Goal: Information Seeking & Learning: Learn about a topic

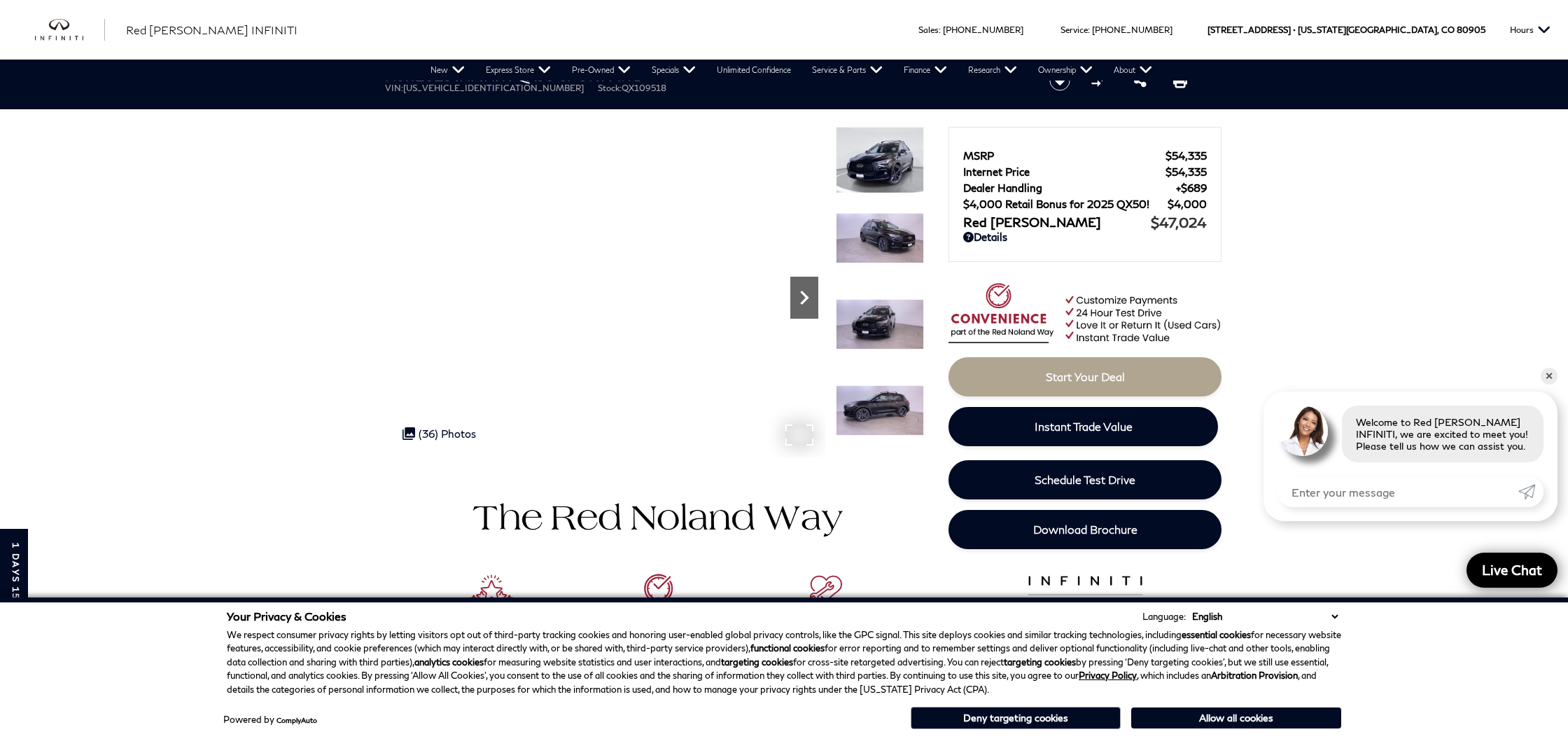
click at [795, 296] on icon "Next" at bounding box center [804, 298] width 28 height 28
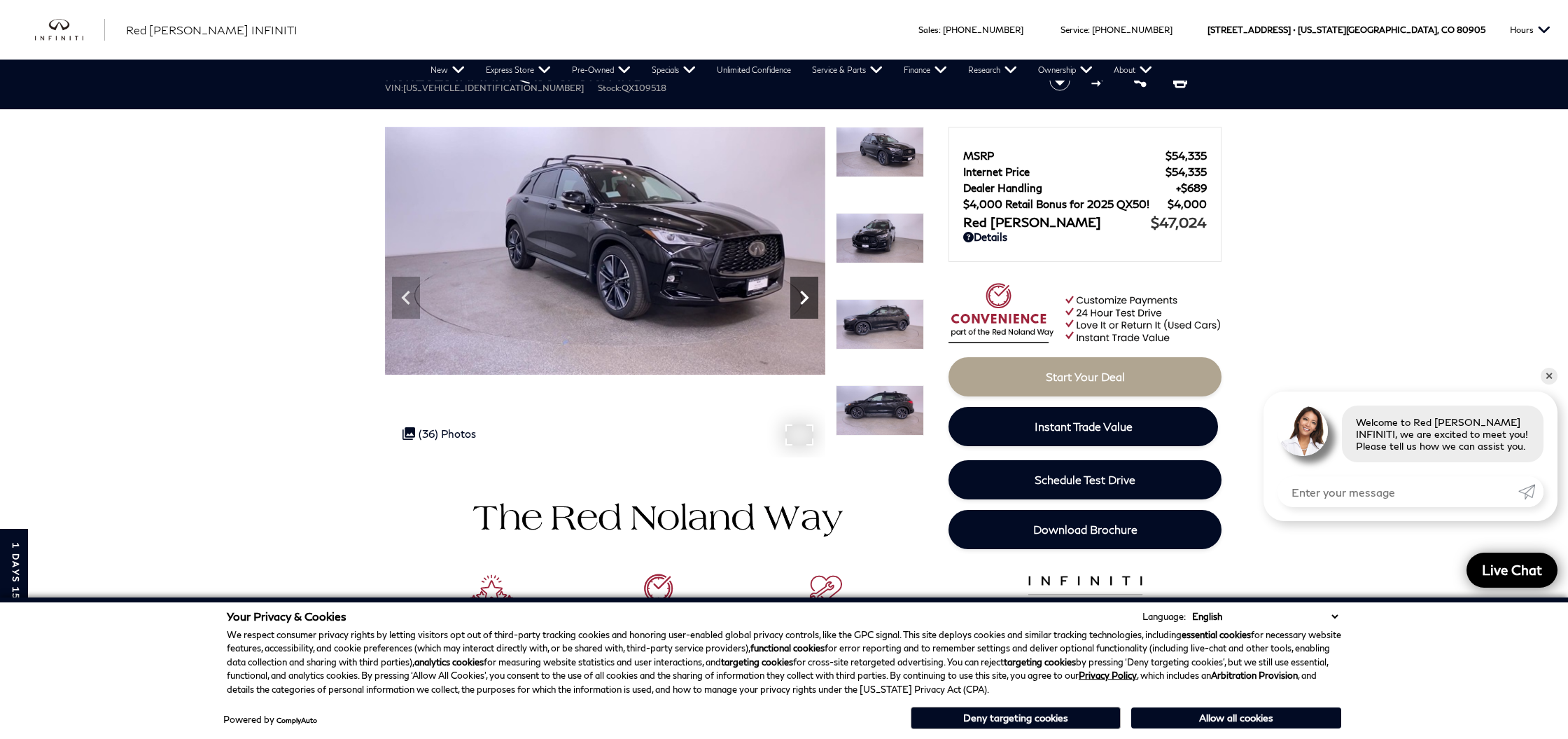
click at [795, 297] on icon "Next" at bounding box center [804, 298] width 28 height 28
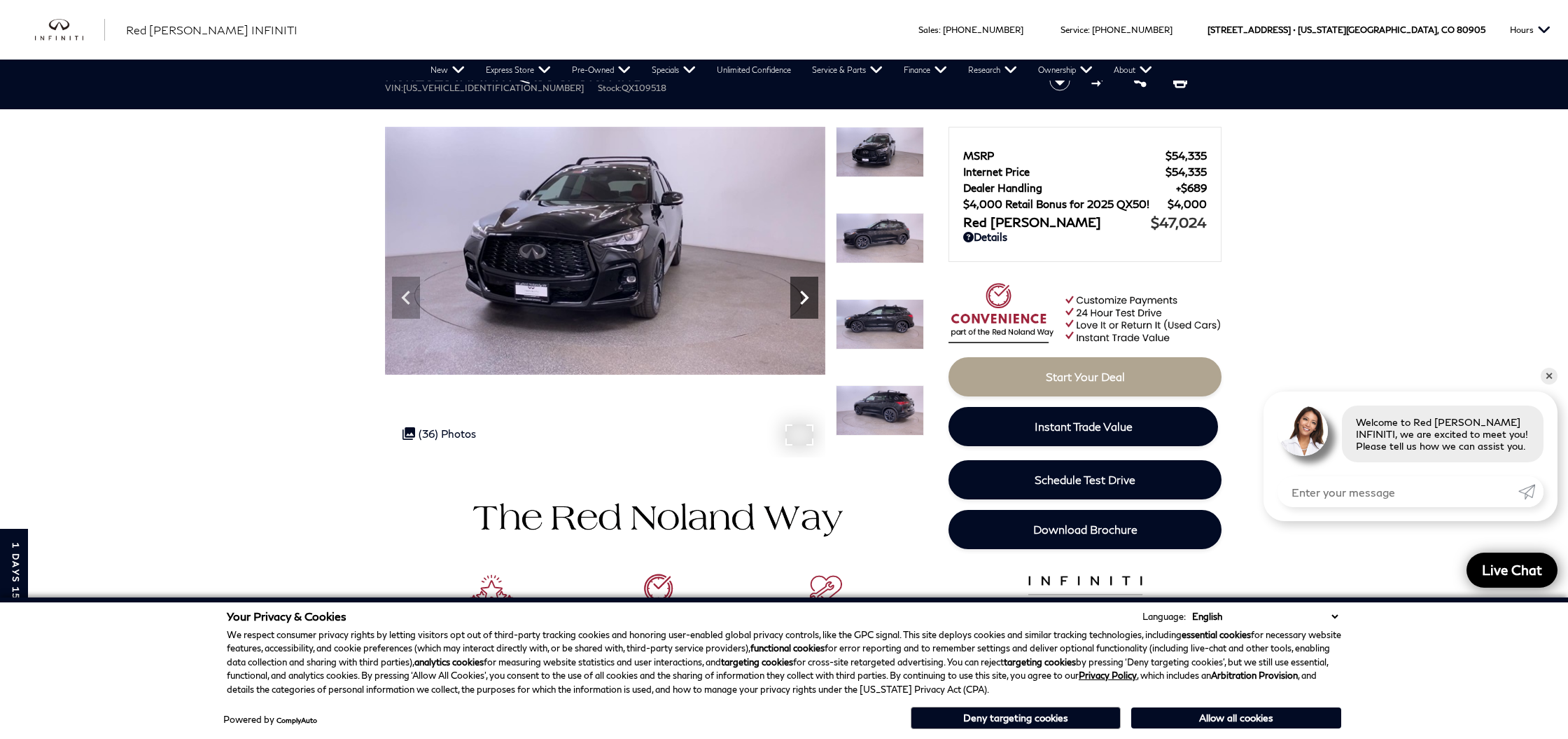
click at [795, 296] on icon "Next" at bounding box center [804, 298] width 28 height 28
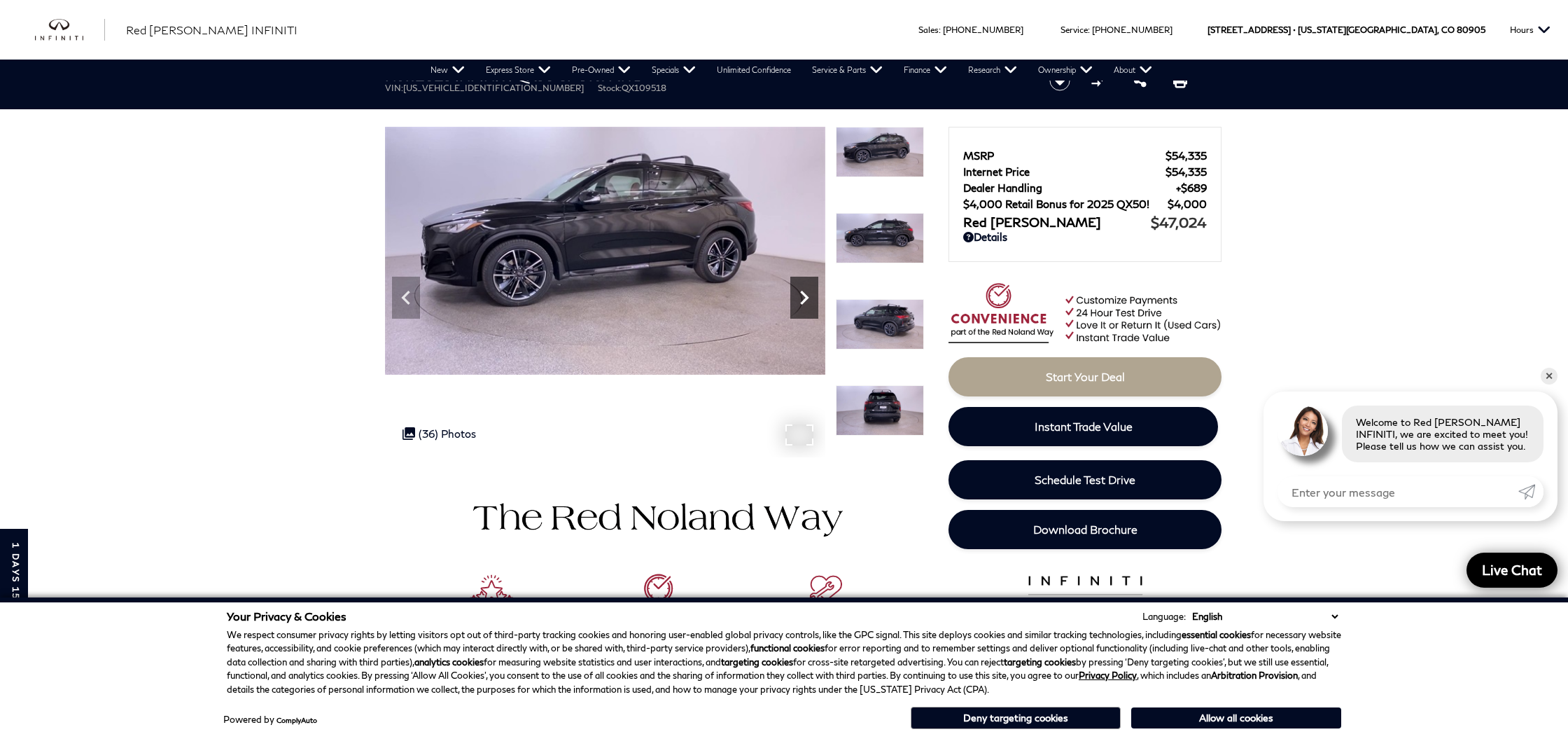
click at [795, 296] on icon "Next" at bounding box center [804, 298] width 28 height 28
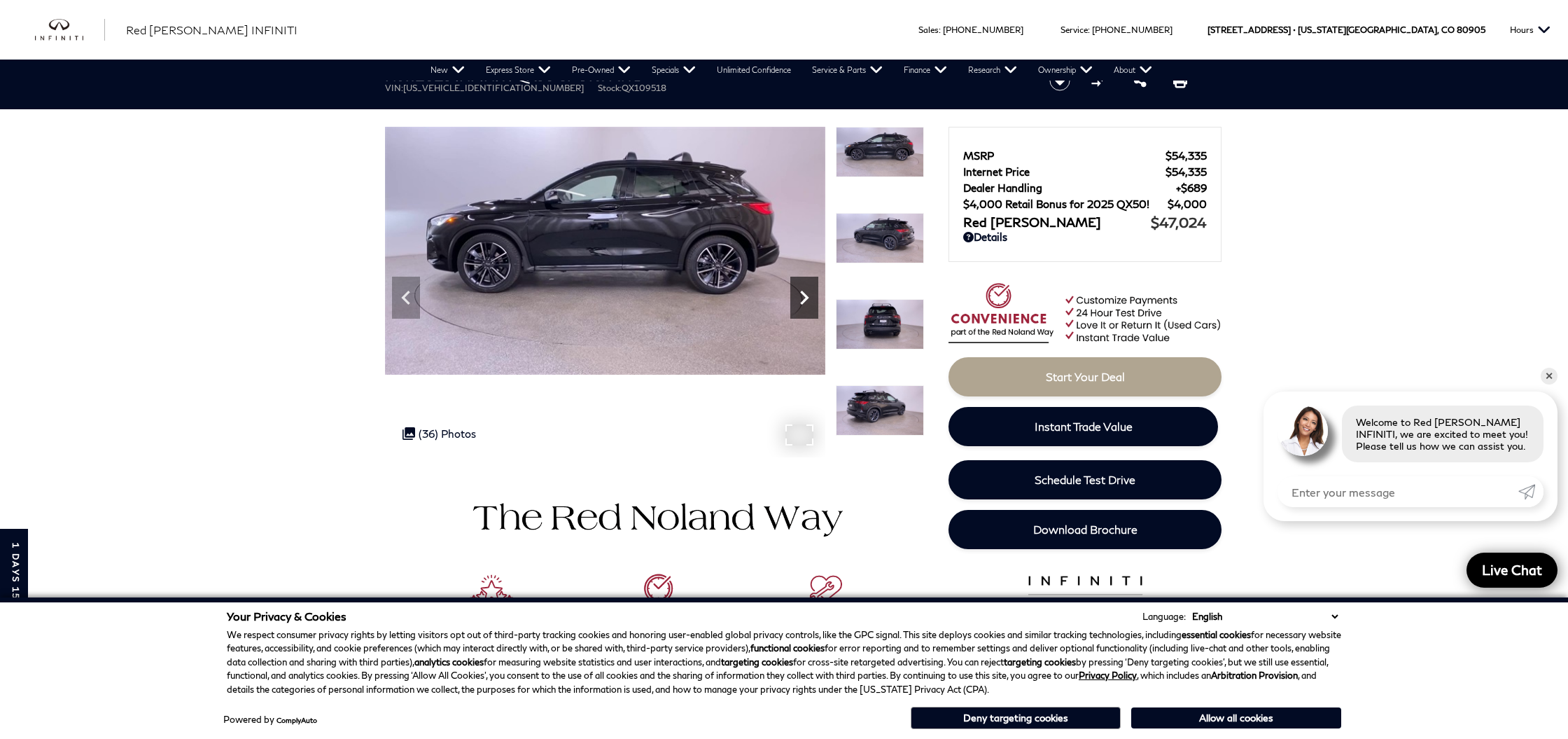
click at [795, 296] on icon "Next" at bounding box center [804, 298] width 28 height 28
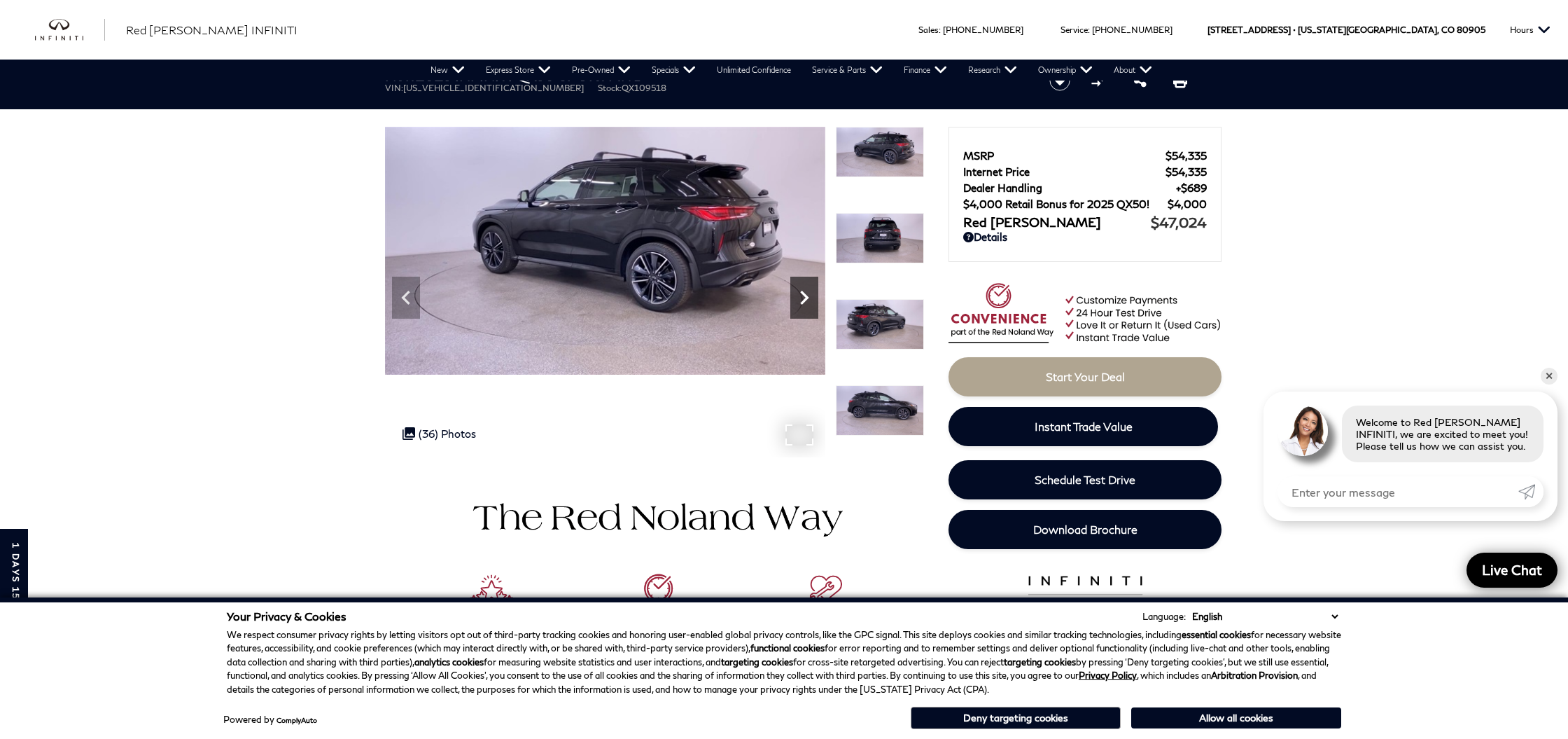
click at [795, 296] on icon "Next" at bounding box center [804, 298] width 28 height 28
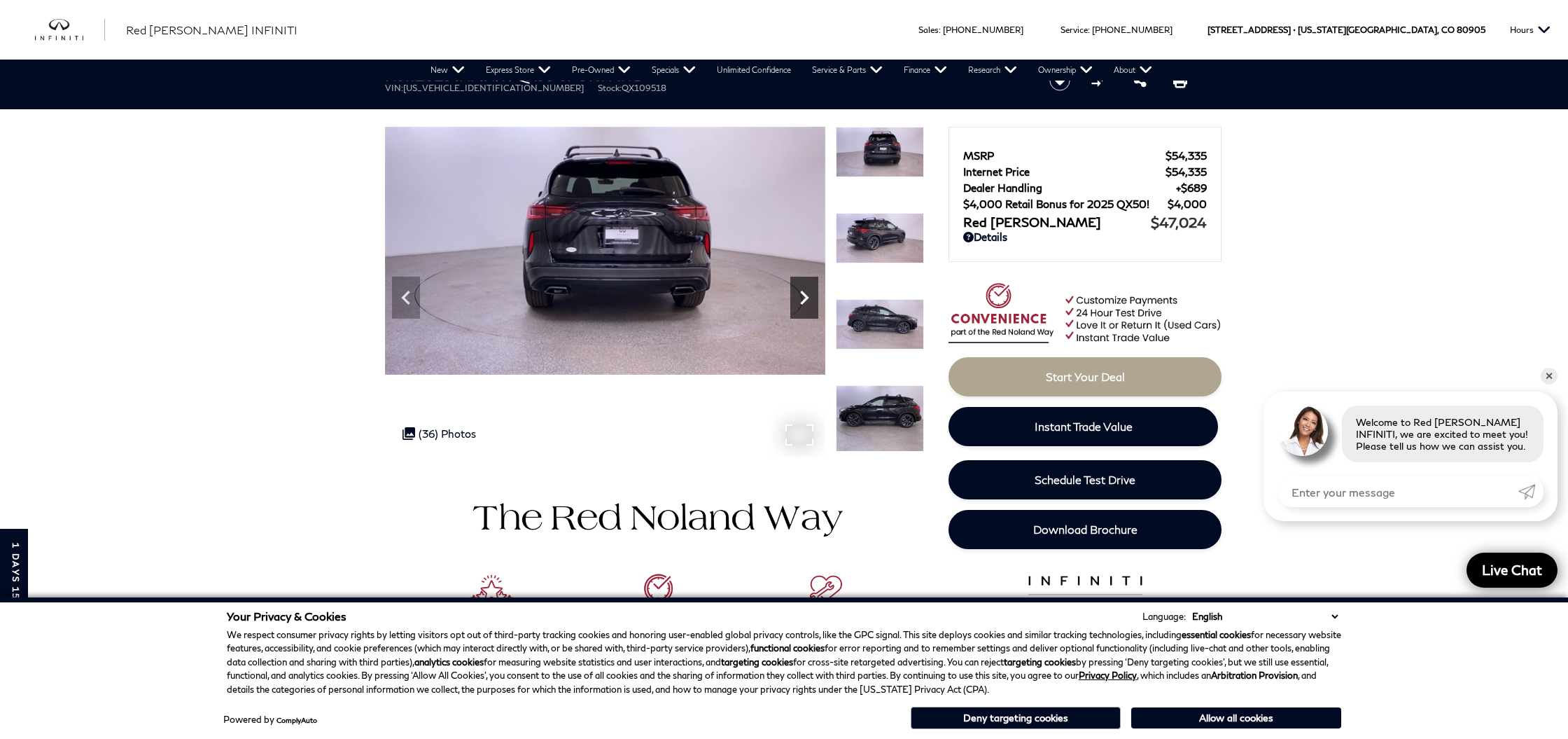
click at [795, 296] on icon "Next" at bounding box center [804, 298] width 28 height 28
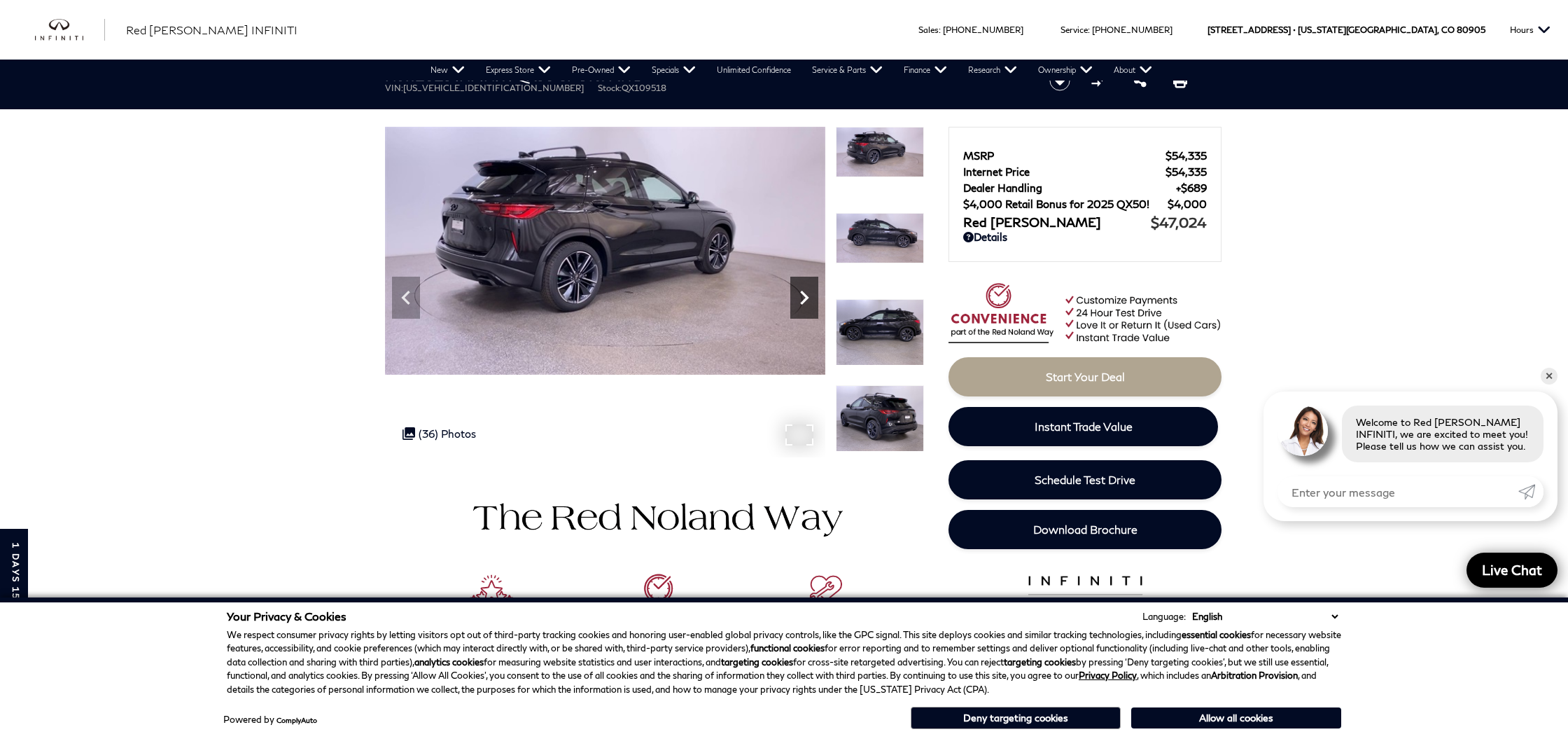
click at [795, 296] on icon "Next" at bounding box center [804, 298] width 28 height 28
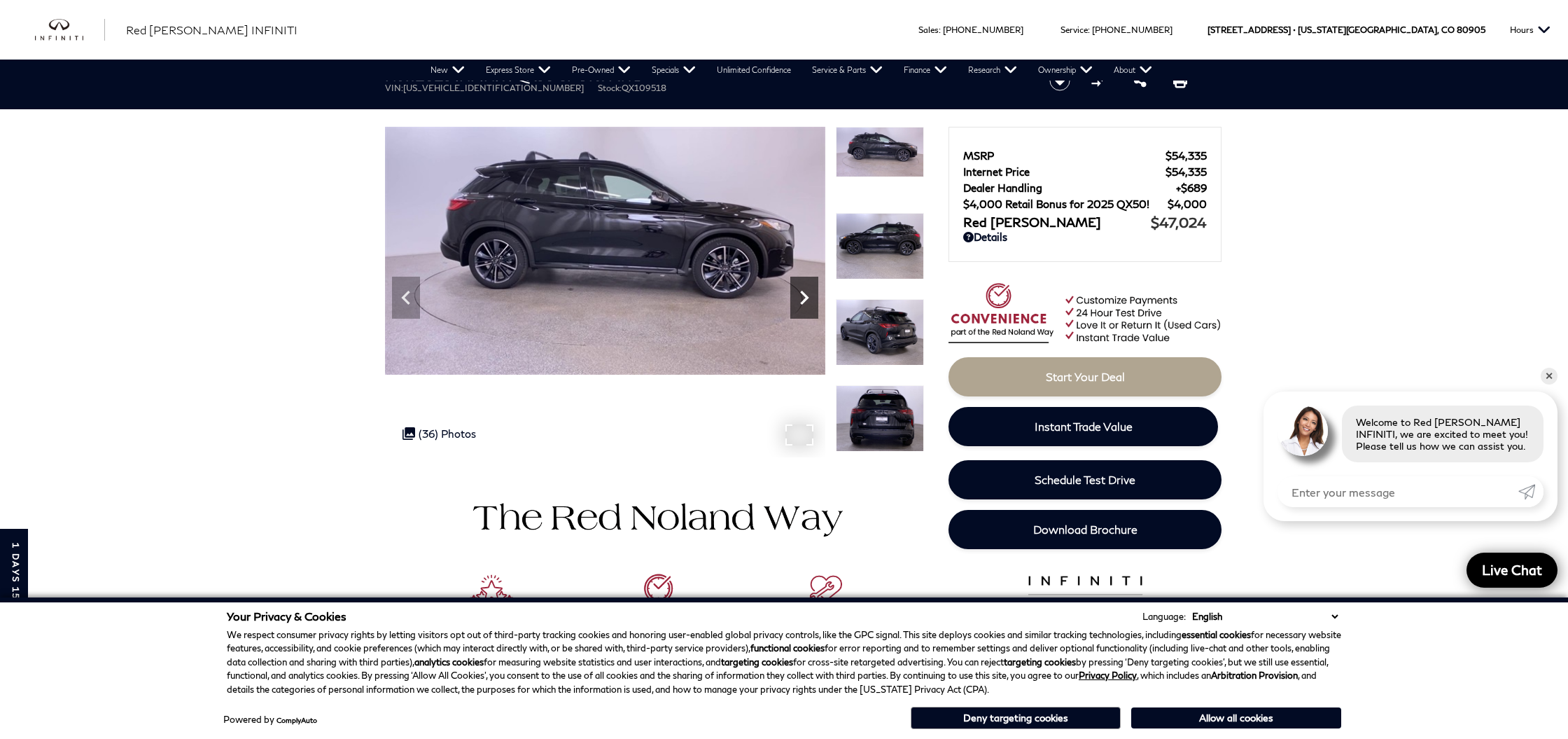
click at [795, 296] on icon "Next" at bounding box center [804, 298] width 28 height 28
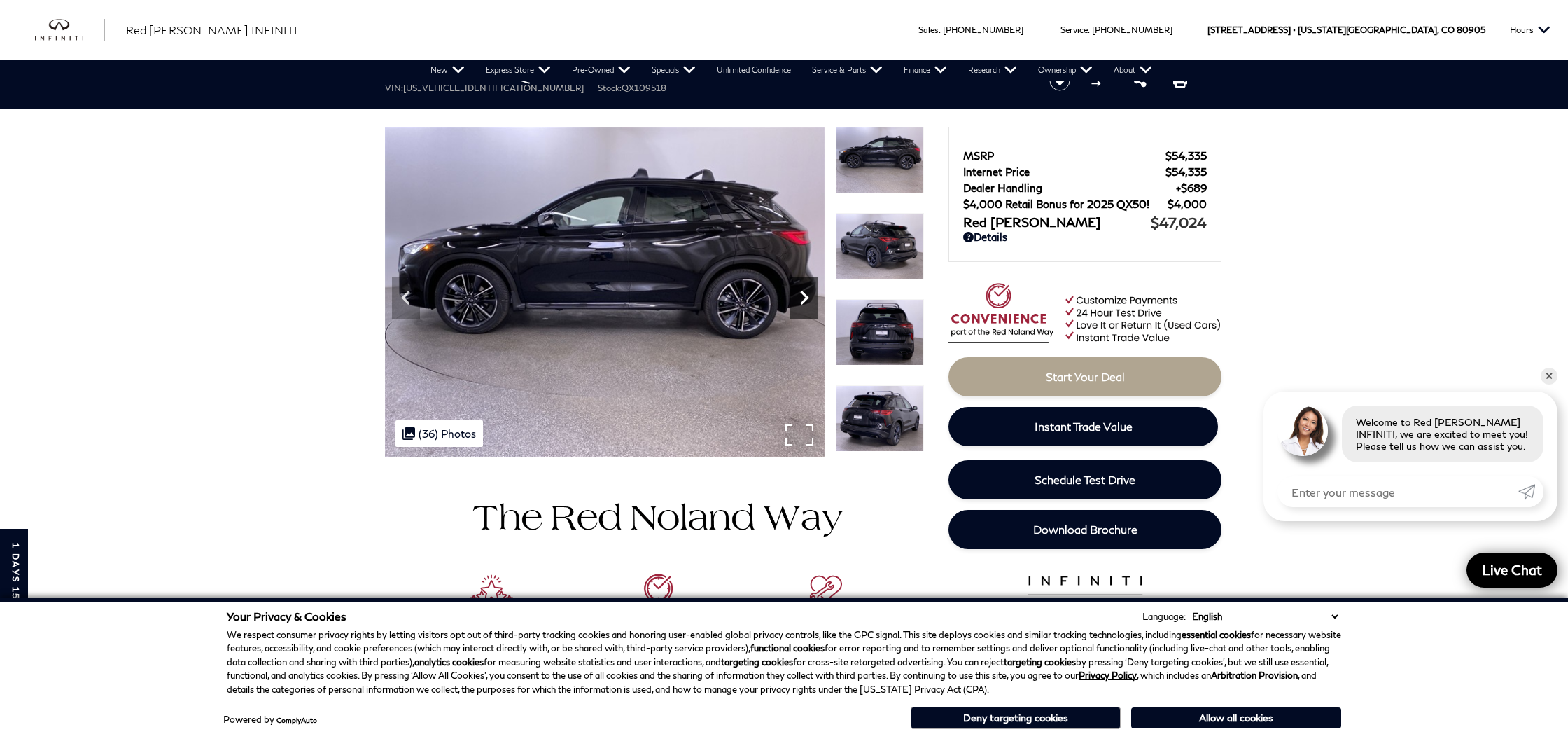
click at [795, 297] on icon "Next" at bounding box center [804, 298] width 28 height 28
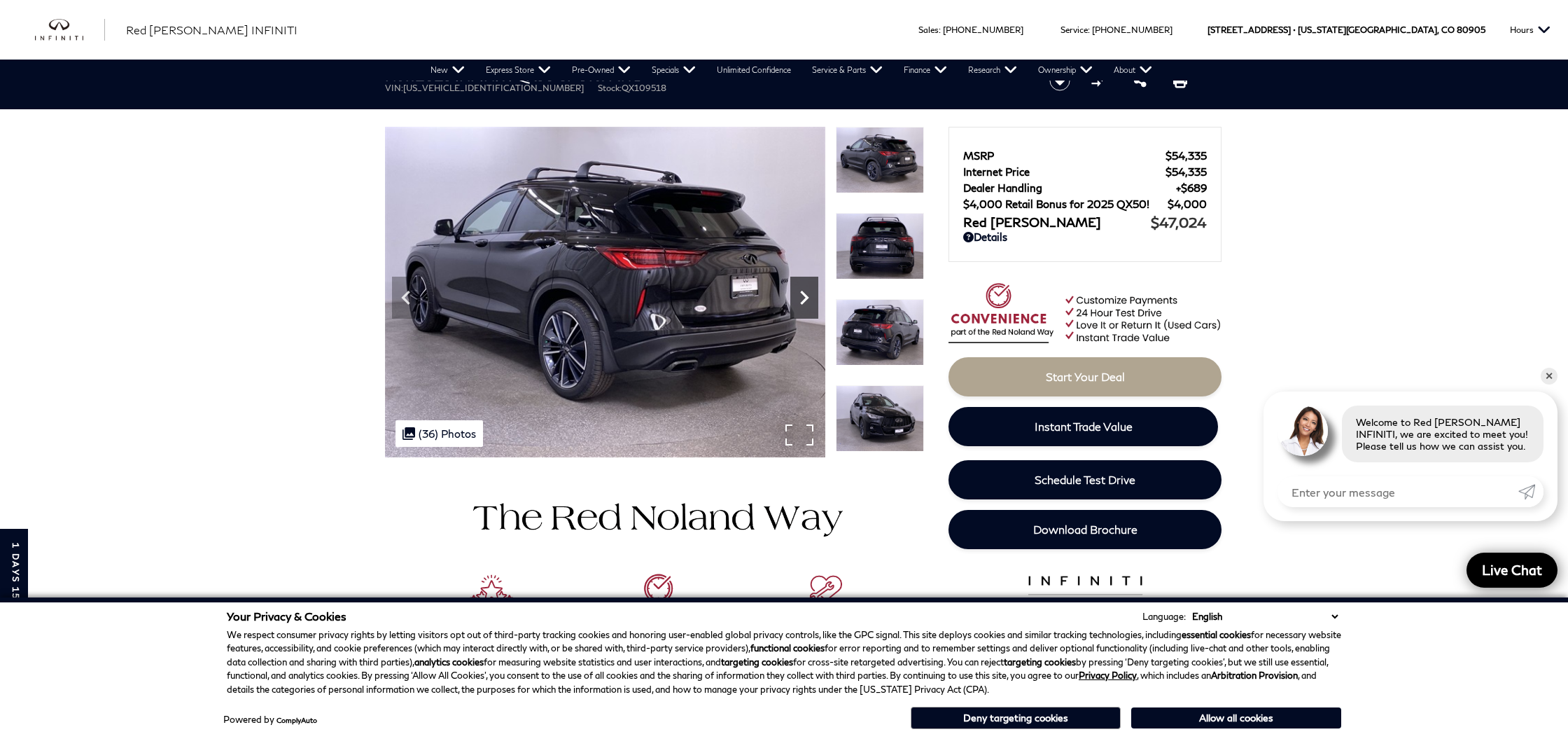
click at [795, 297] on icon "Next" at bounding box center [804, 298] width 28 height 28
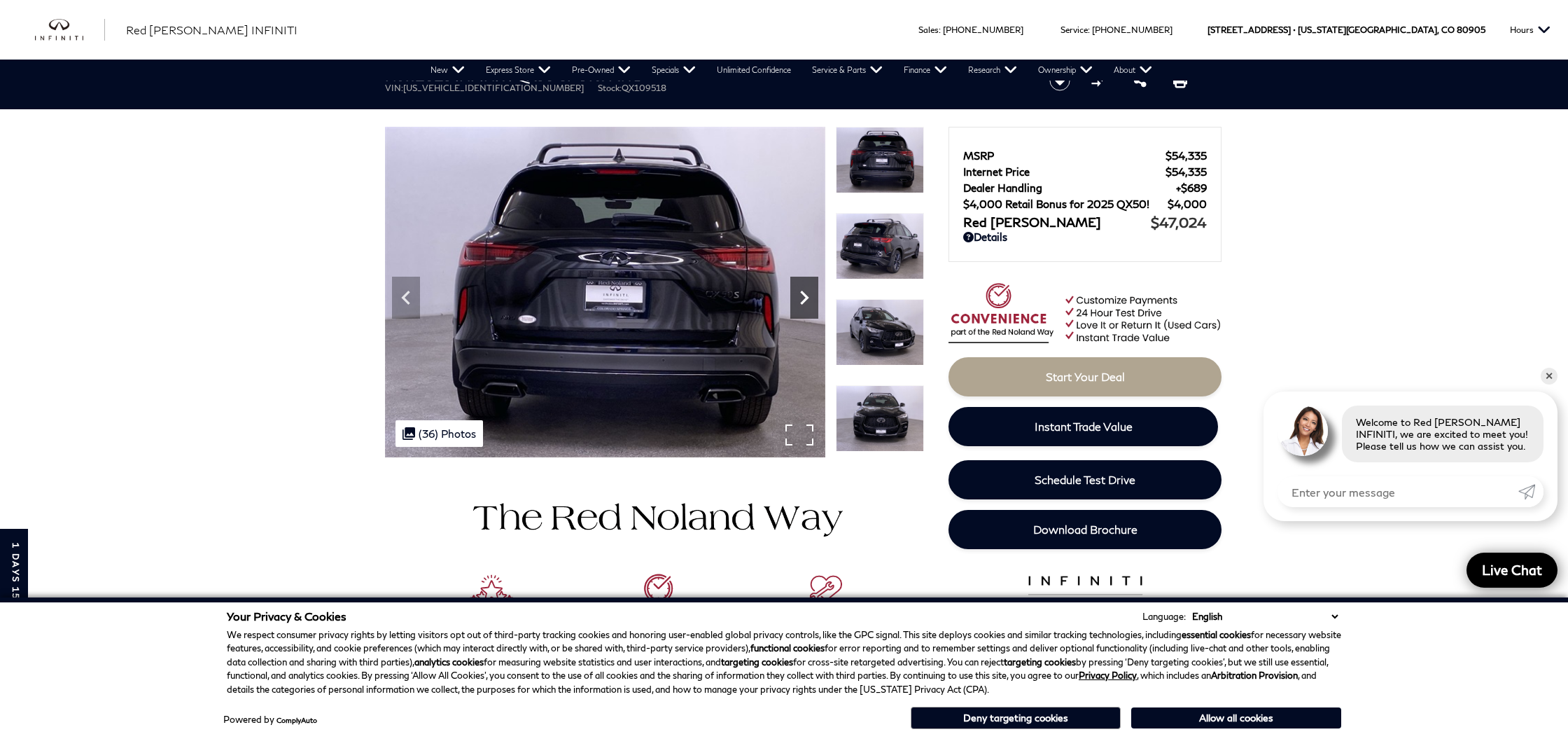
click at [795, 297] on icon "Next" at bounding box center [804, 298] width 28 height 28
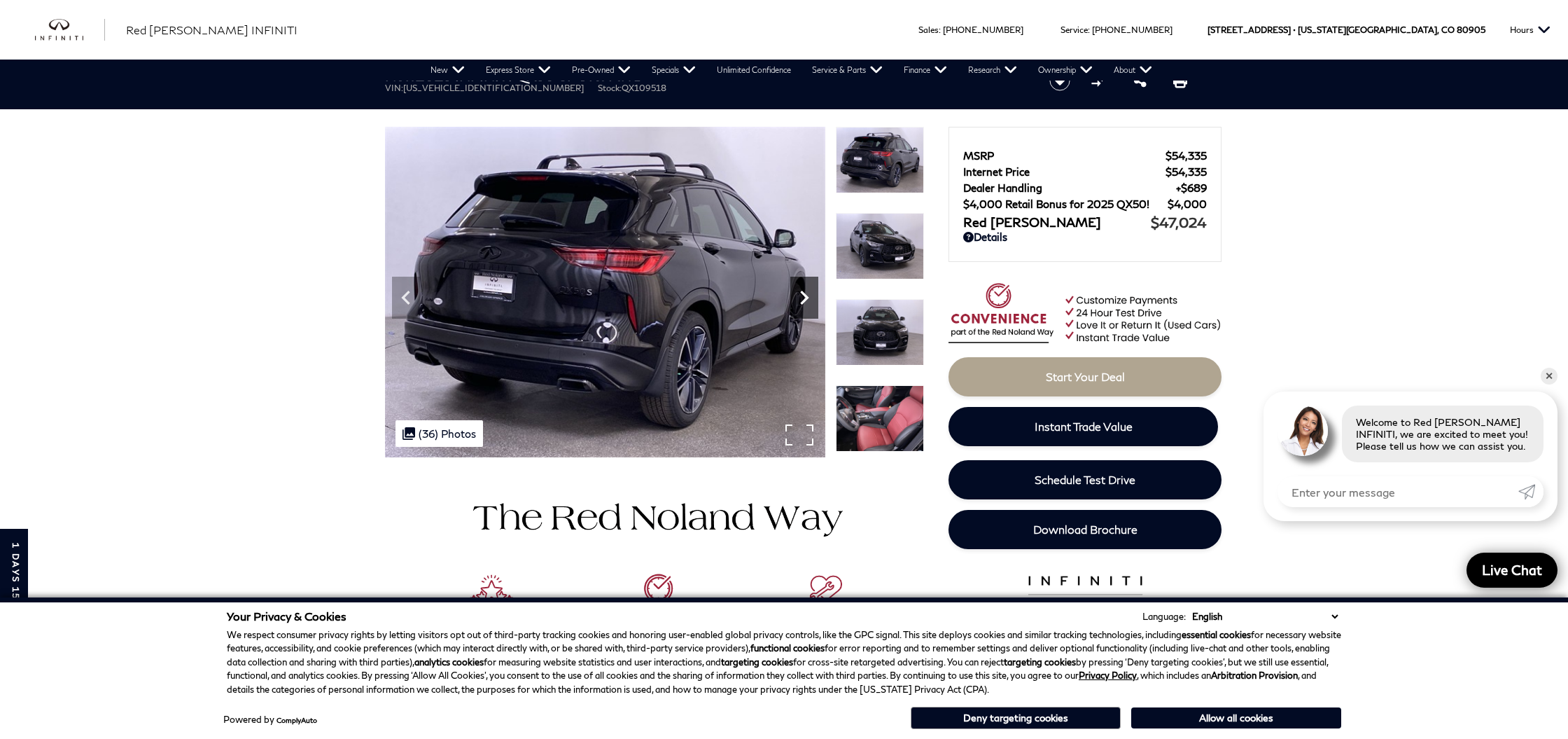
click at [795, 297] on icon "Next" at bounding box center [804, 298] width 28 height 28
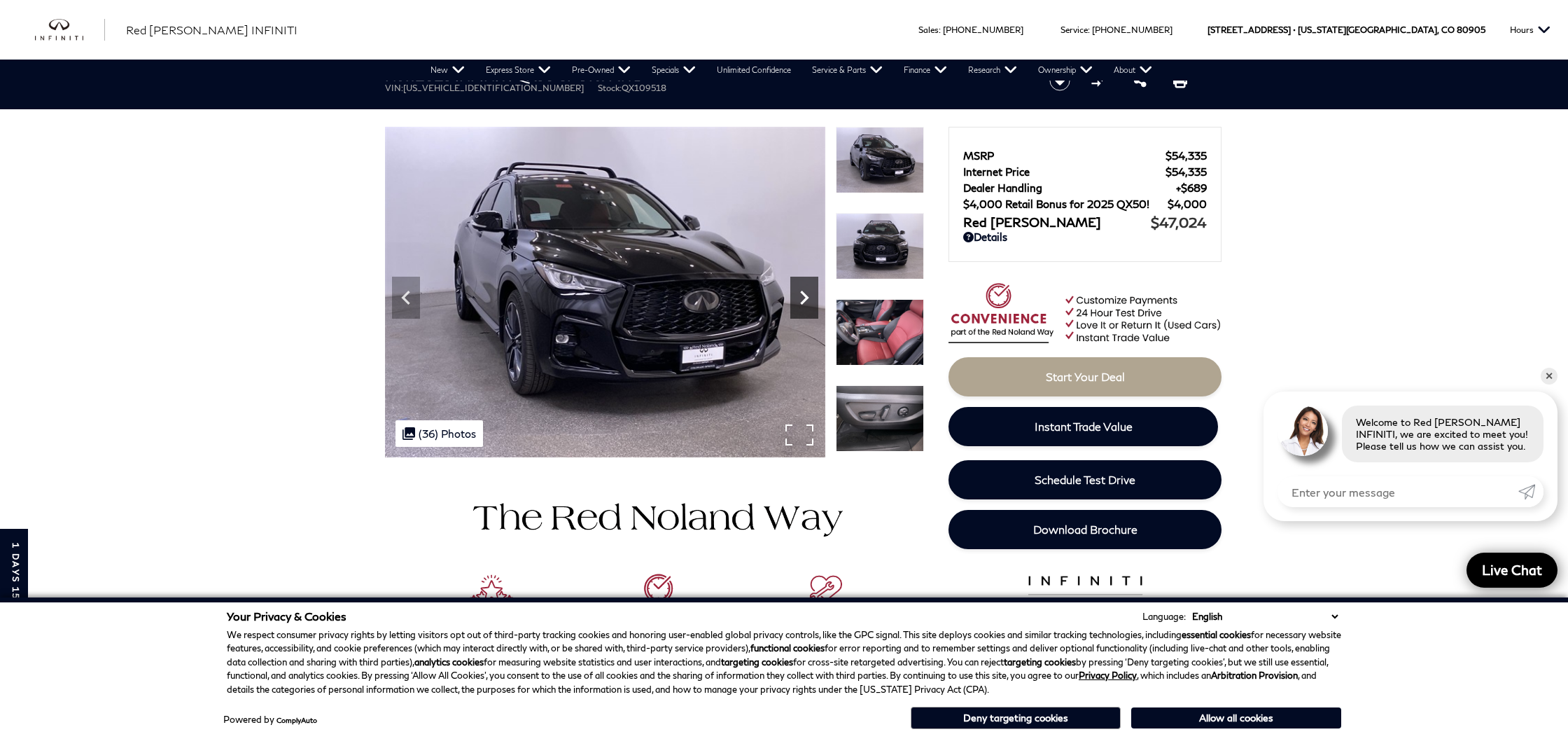
click at [795, 297] on icon "Next" at bounding box center [804, 298] width 28 height 28
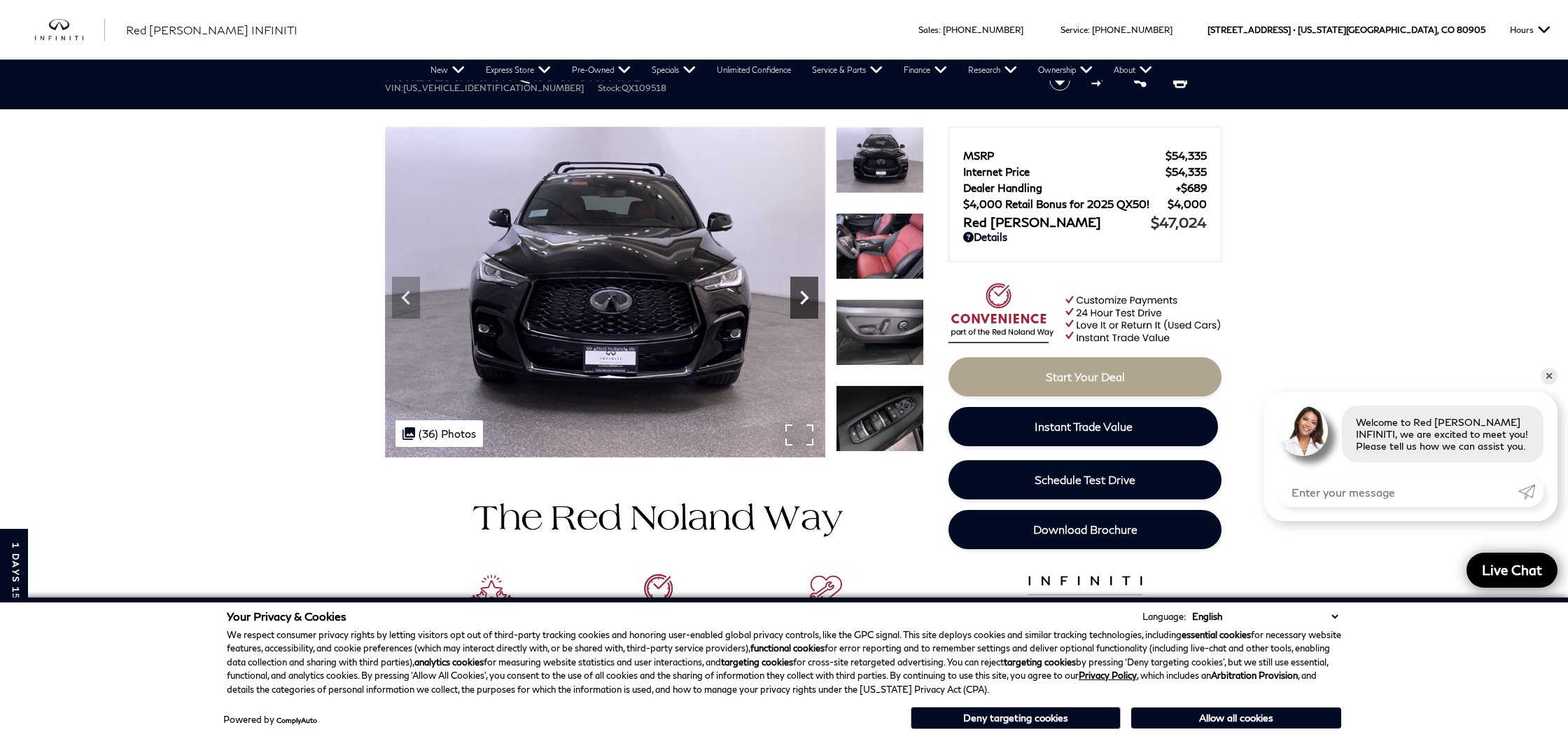
click at [795, 297] on icon "Next" at bounding box center [804, 298] width 28 height 28
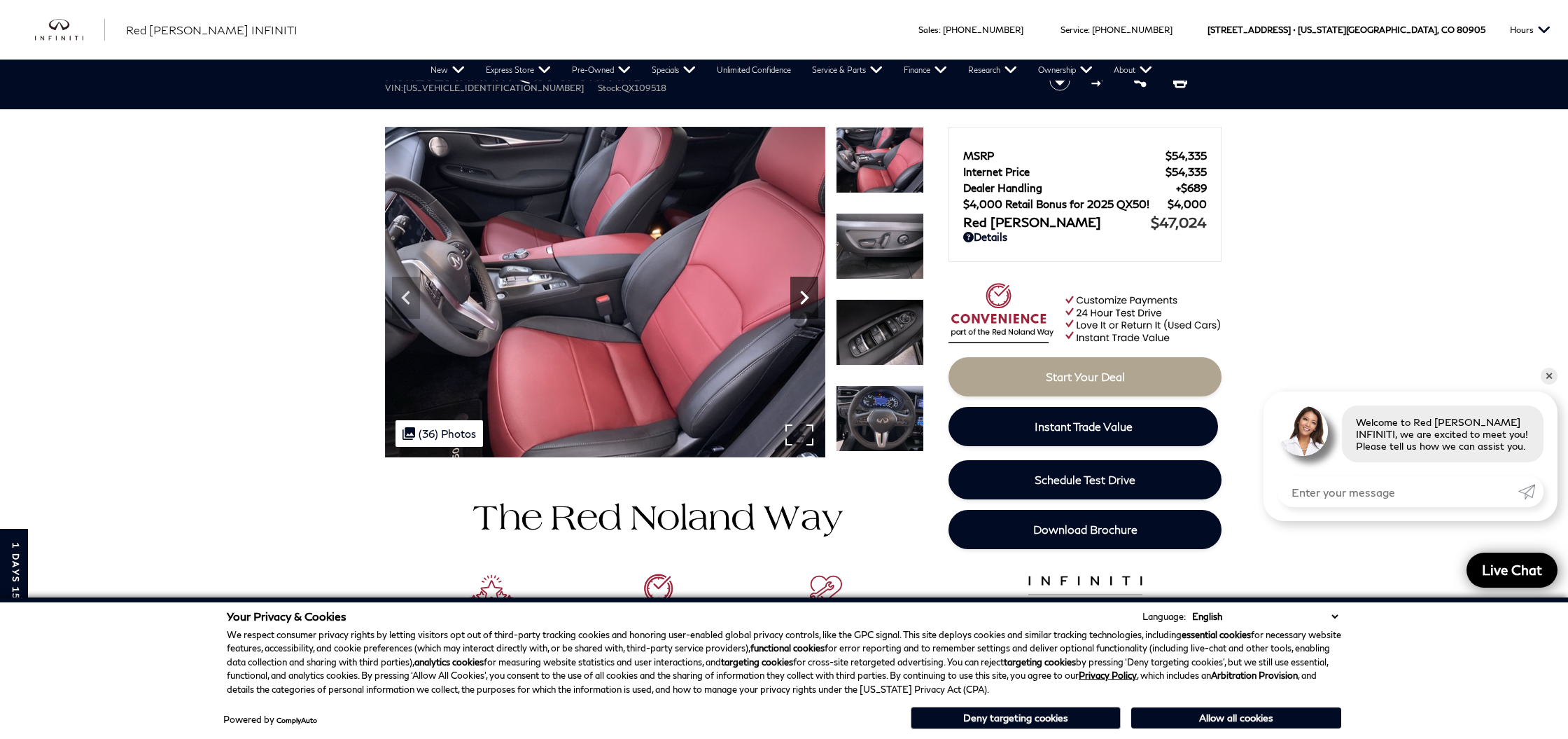
click at [795, 297] on icon "Next" at bounding box center [804, 298] width 28 height 28
